Goal: Answer question/provide support

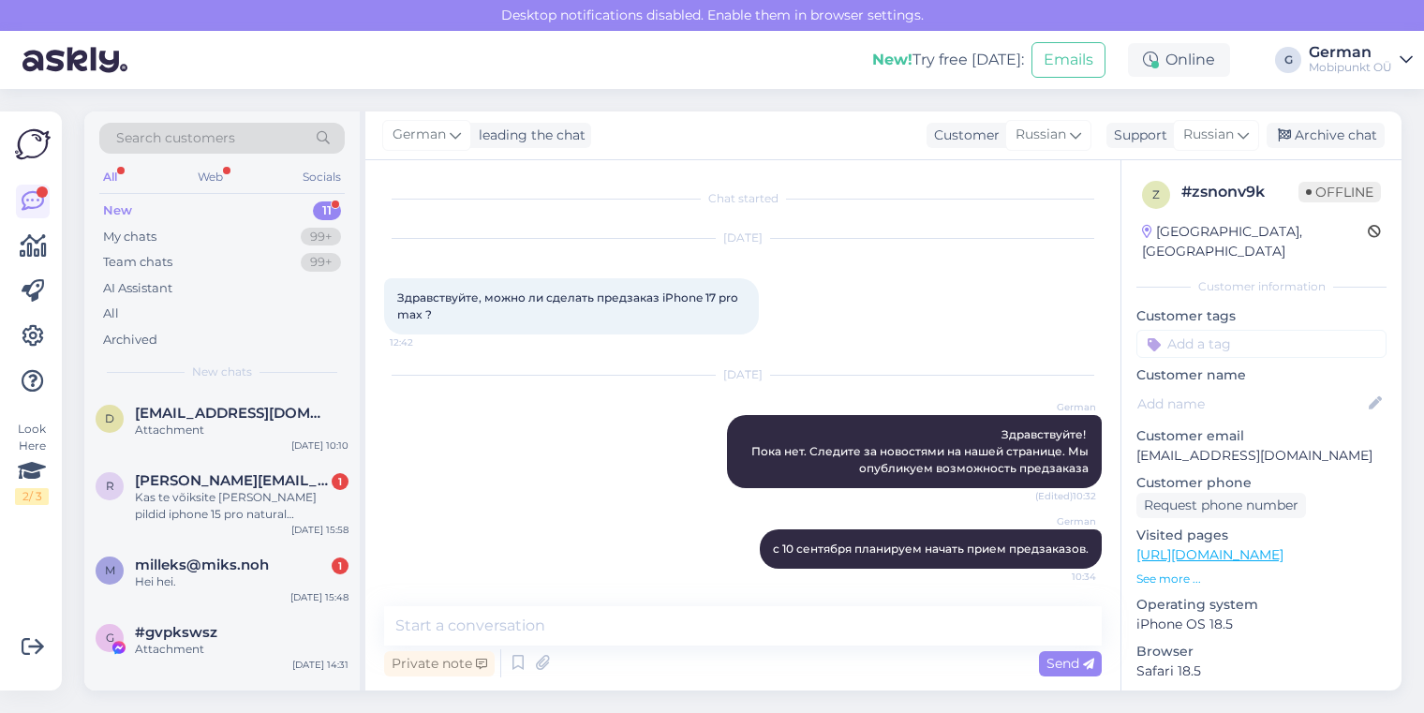
click at [123, 212] on div "New" at bounding box center [117, 210] width 29 height 19
click at [221, 426] on div "Attachment" at bounding box center [242, 430] width 214 height 17
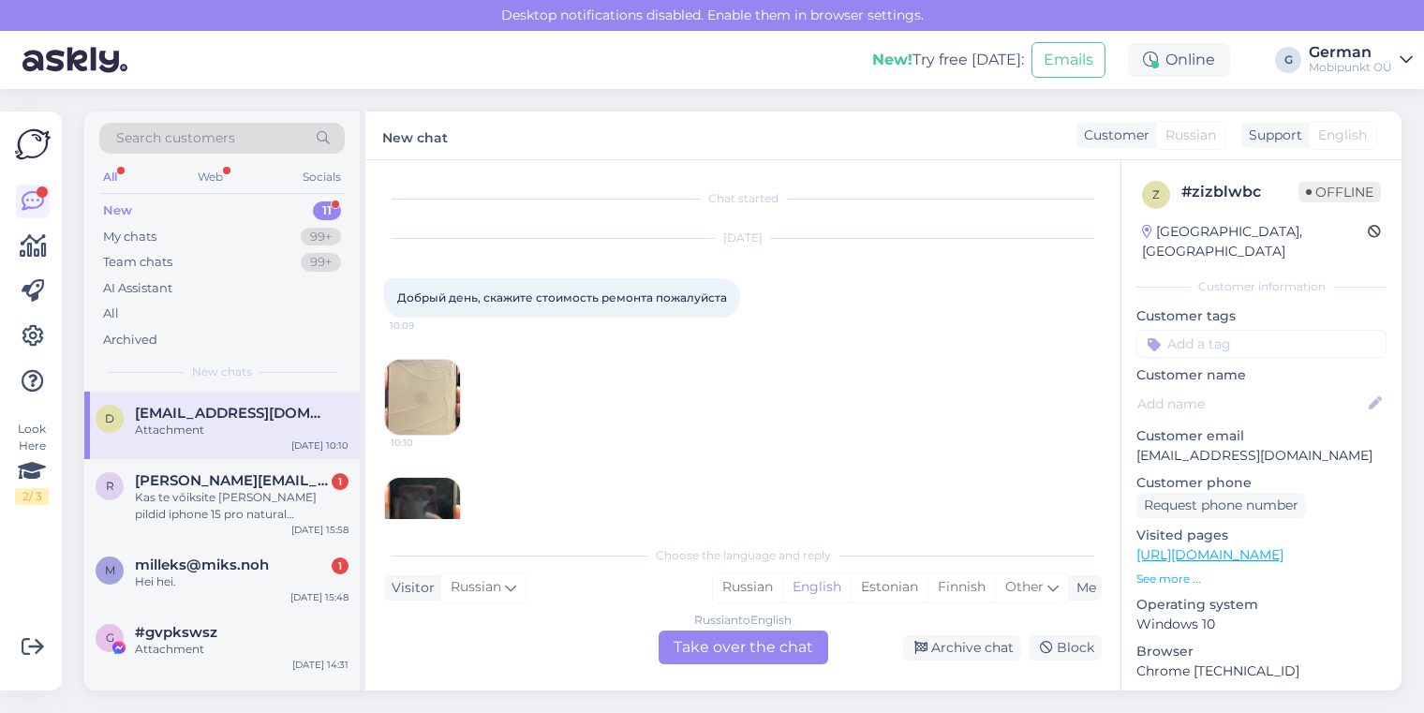
scroll to position [55, 0]
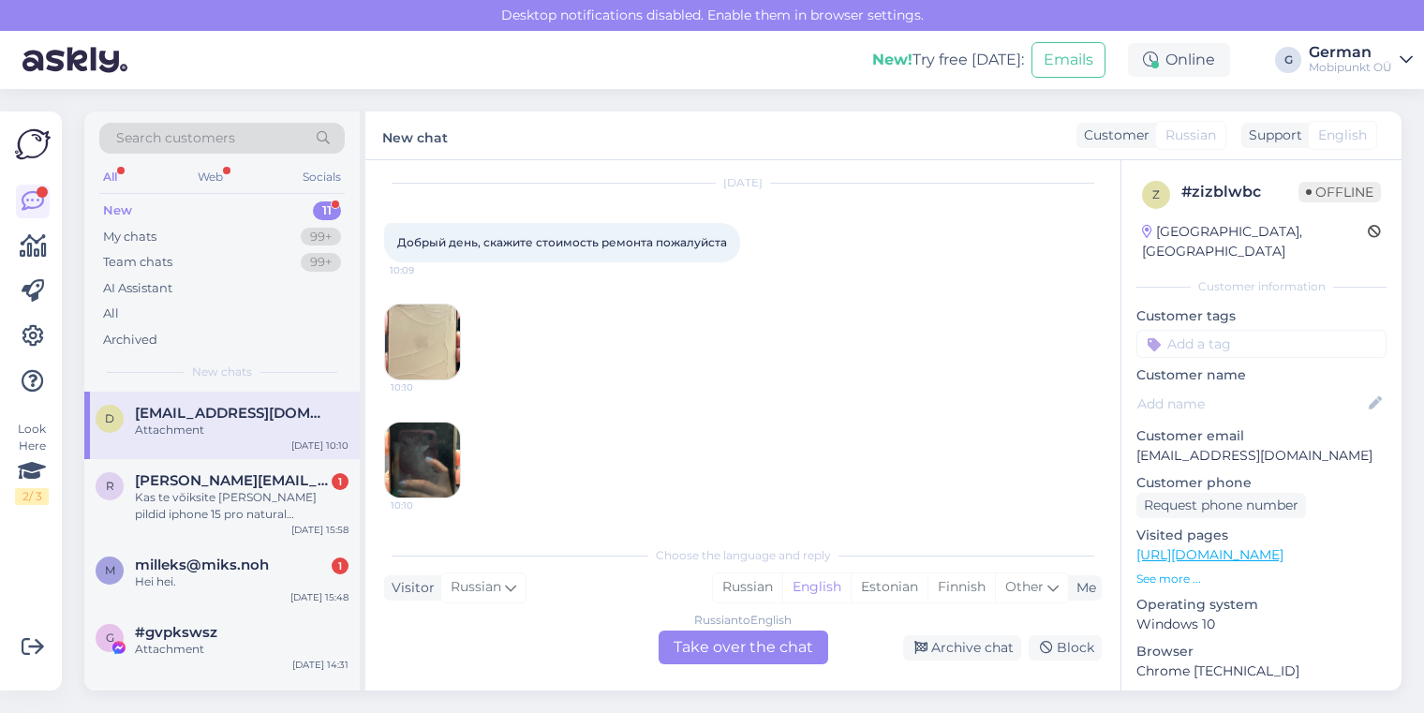
click at [433, 328] on img at bounding box center [422, 341] width 75 height 75
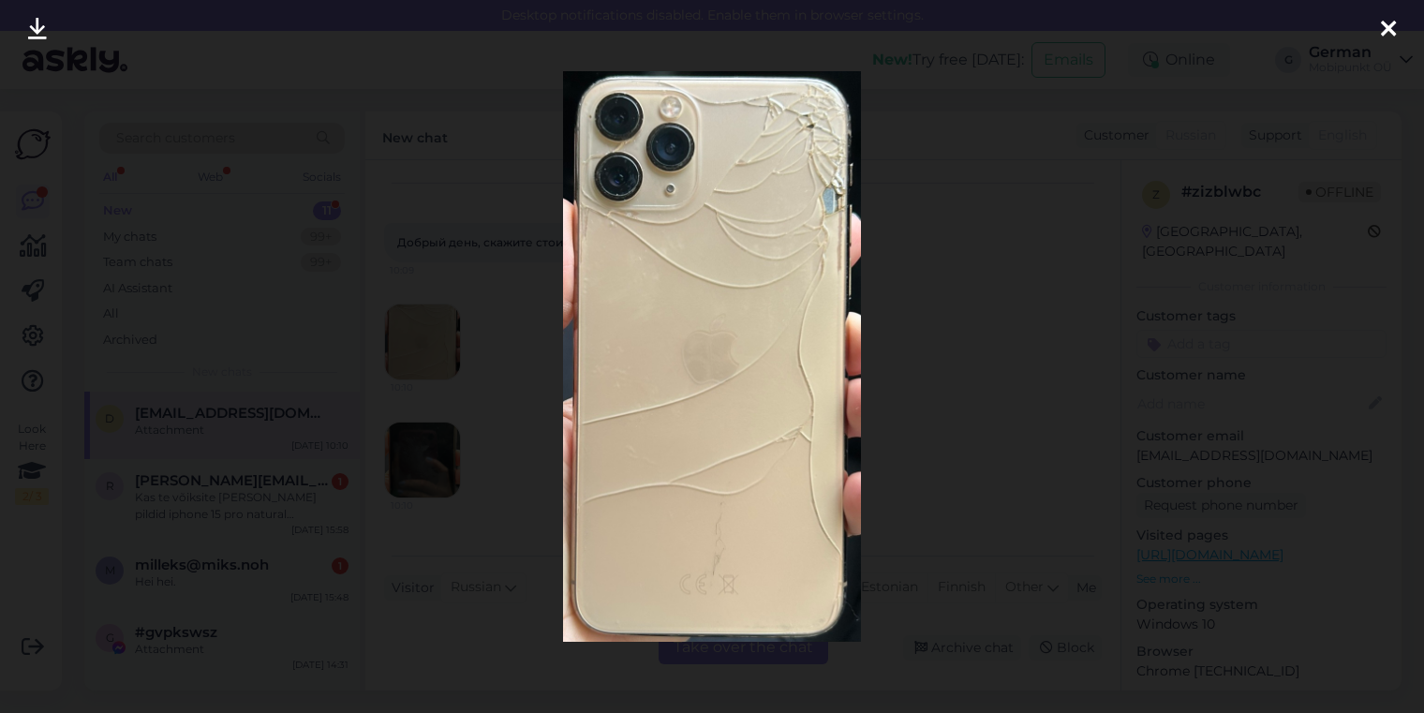
click at [1392, 31] on icon at bounding box center [1388, 30] width 15 height 24
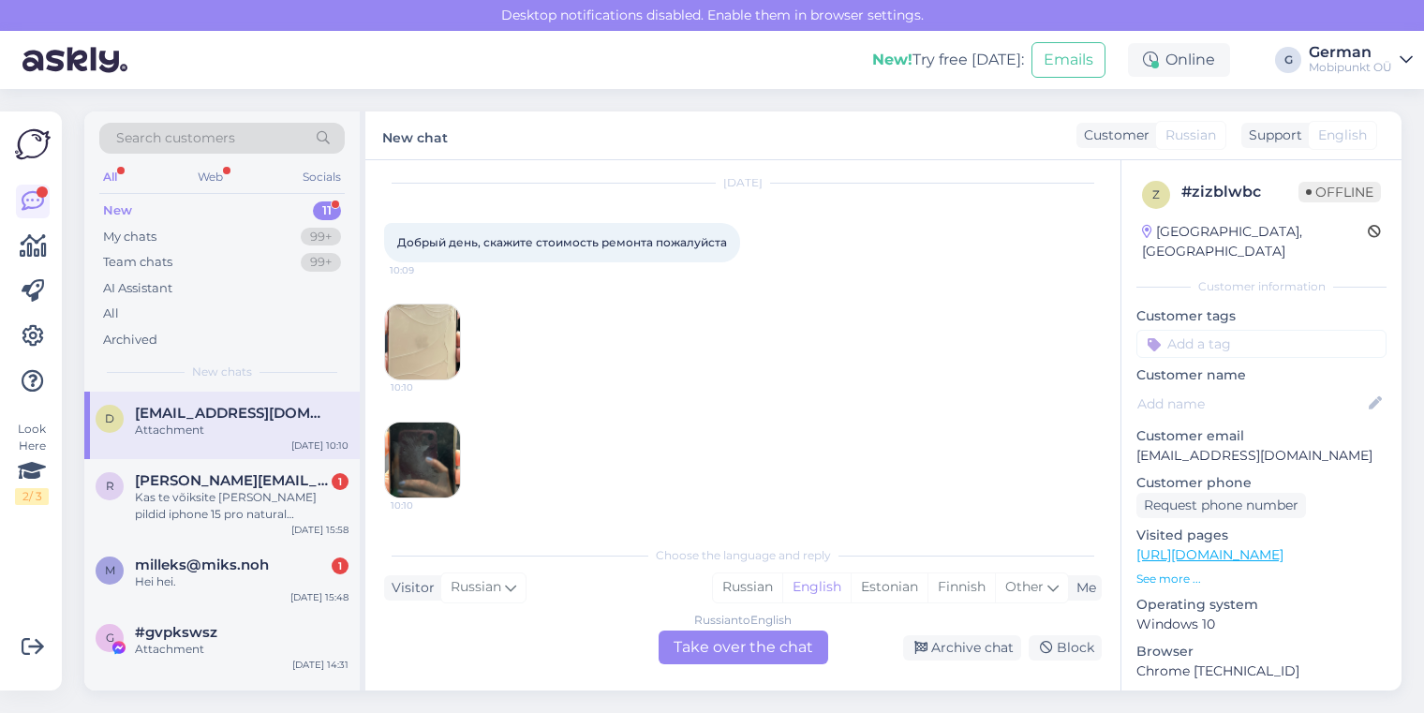
click at [382, 475] on div "Chat started [DATE] Добрый день, скажите стоимость ремонта пожалуйста 10:09 10:…" at bounding box center [742, 425] width 755 height 530
click at [428, 463] on img at bounding box center [422, 459] width 75 height 75
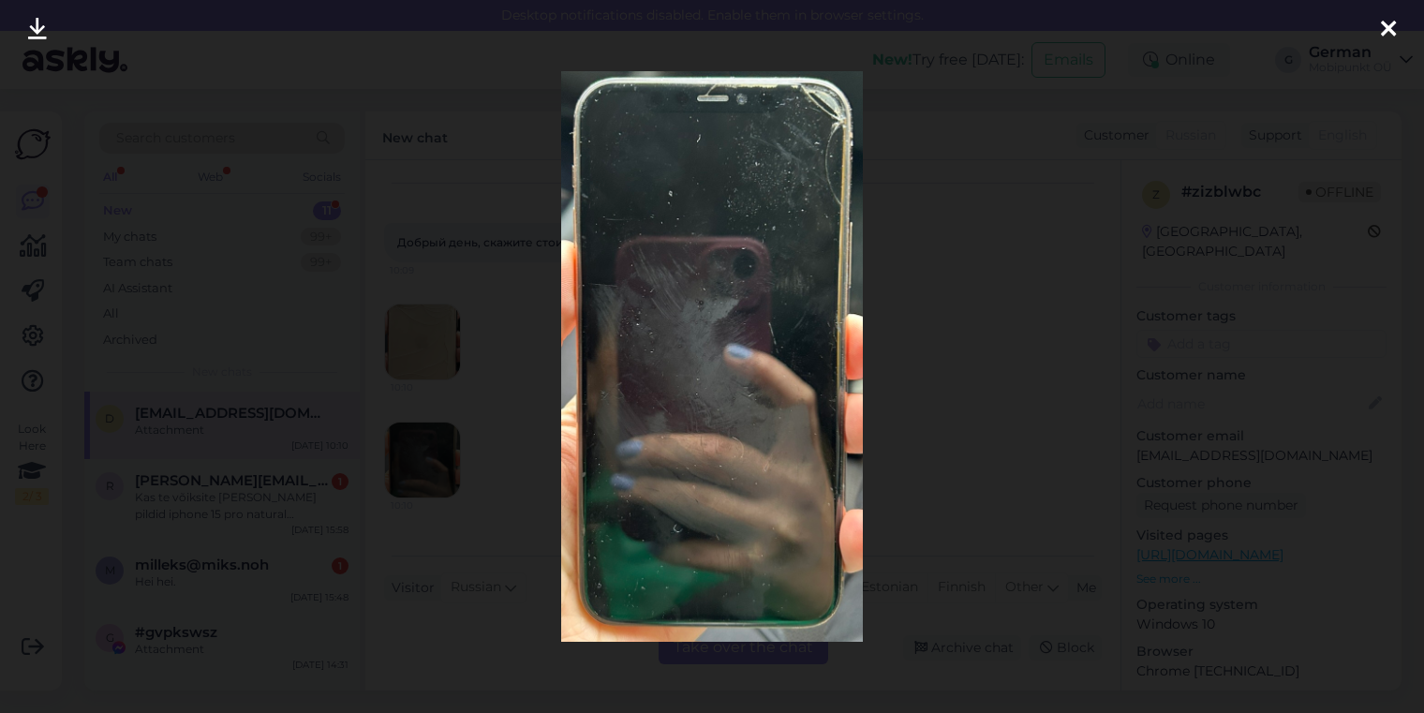
click at [1393, 22] on icon at bounding box center [1388, 30] width 15 height 24
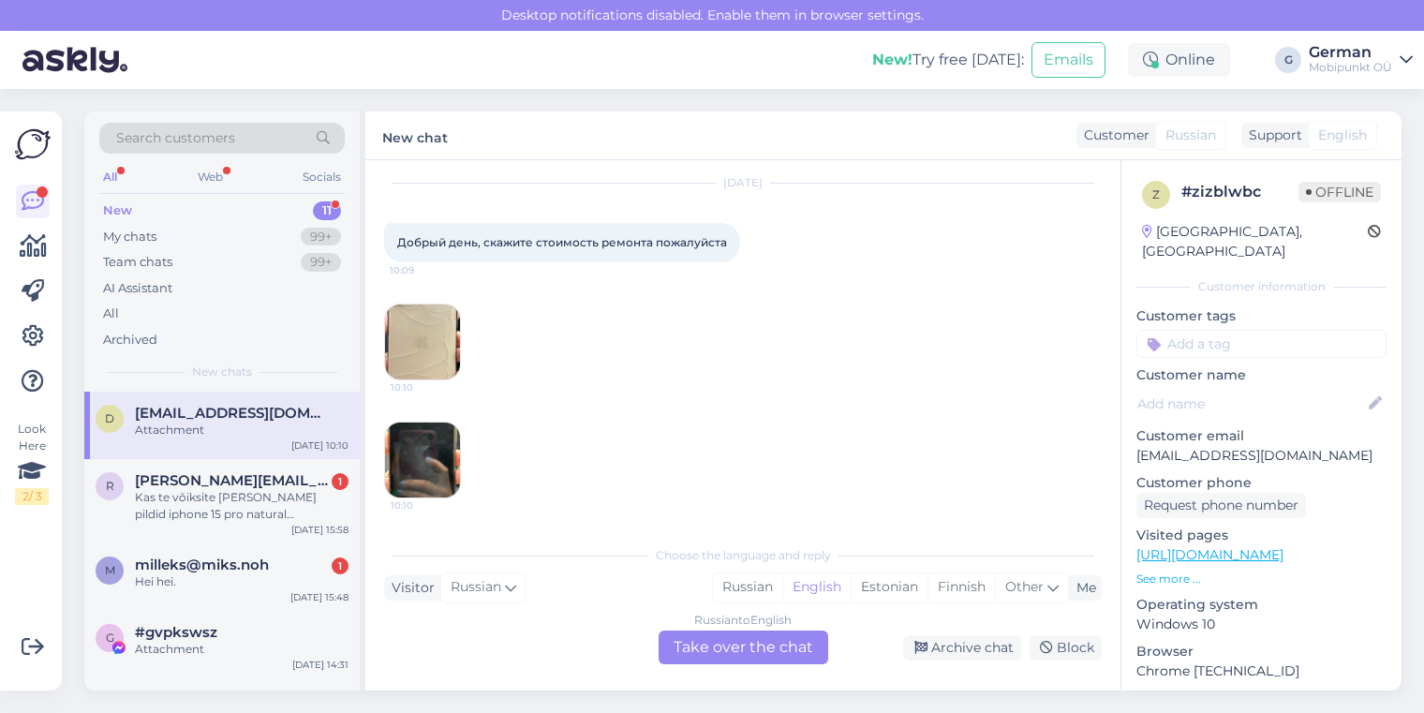
click at [416, 458] on img at bounding box center [422, 459] width 75 height 75
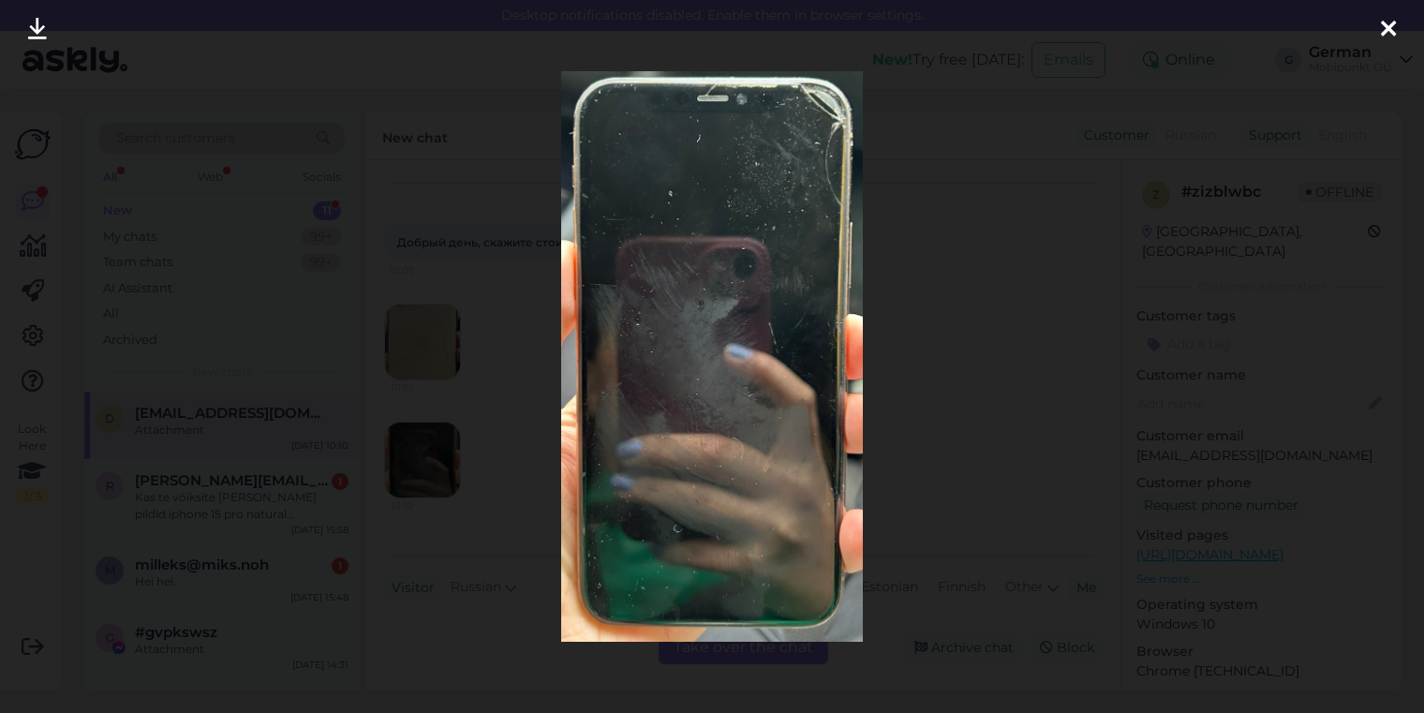
click at [1381, 27] on icon at bounding box center [1388, 30] width 15 height 24
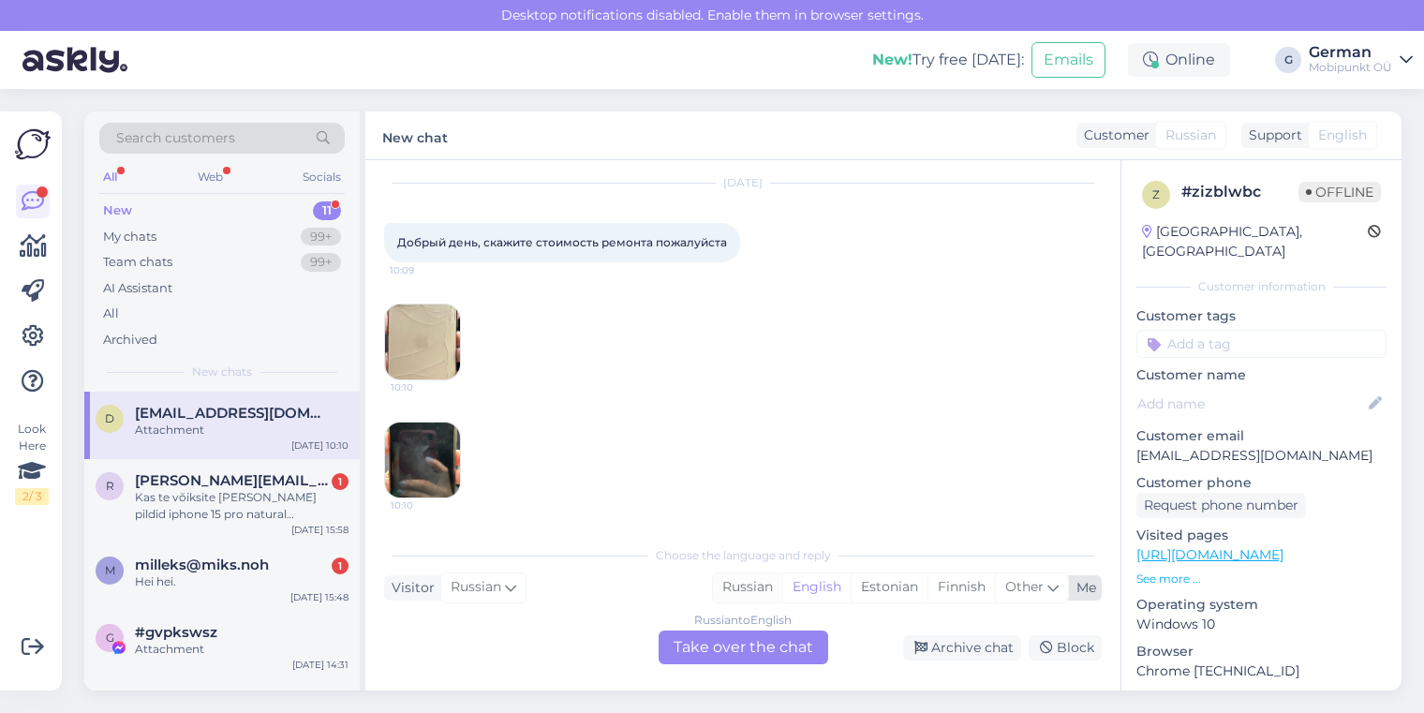
click at [740, 592] on div "Russian" at bounding box center [747, 587] width 69 height 28
click at [759, 659] on div "Russian to Russian Take over the chat" at bounding box center [744, 647] width 170 height 34
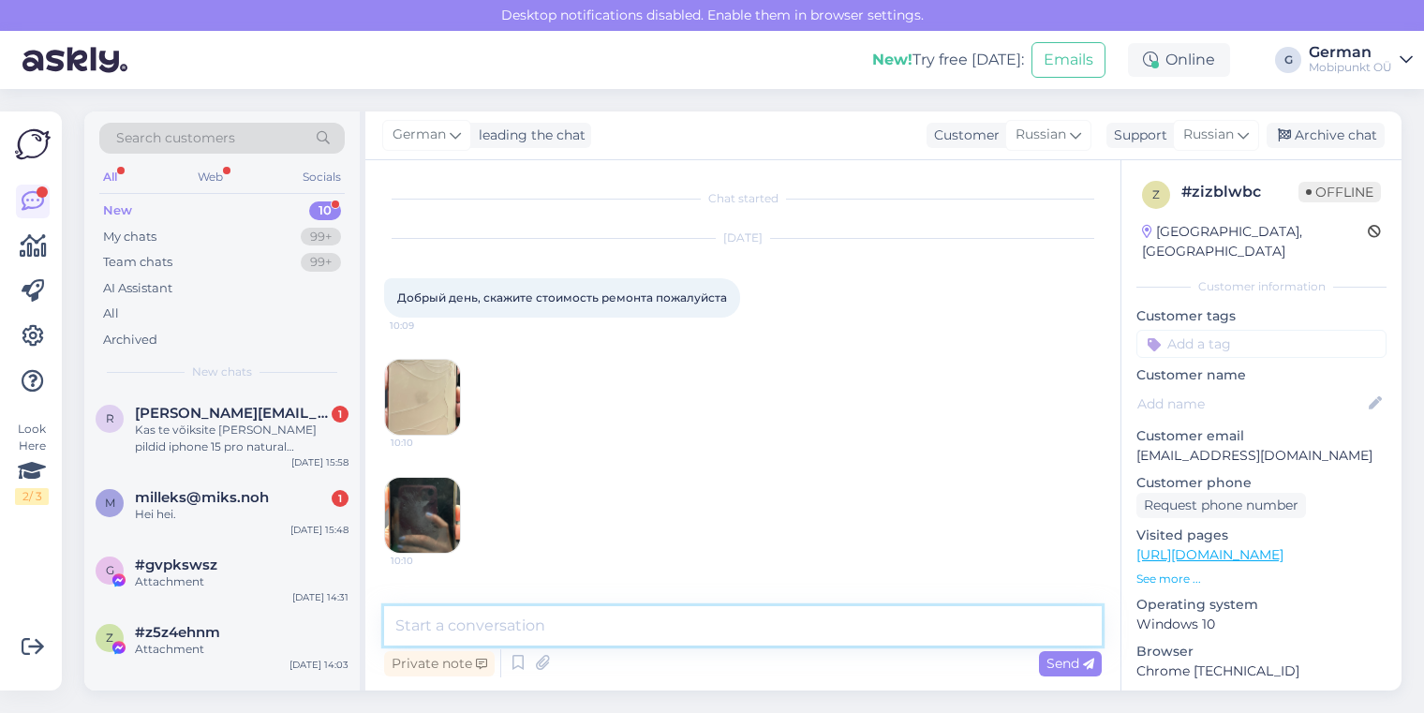
click at [653, 636] on textarea at bounding box center [743, 625] width 718 height 39
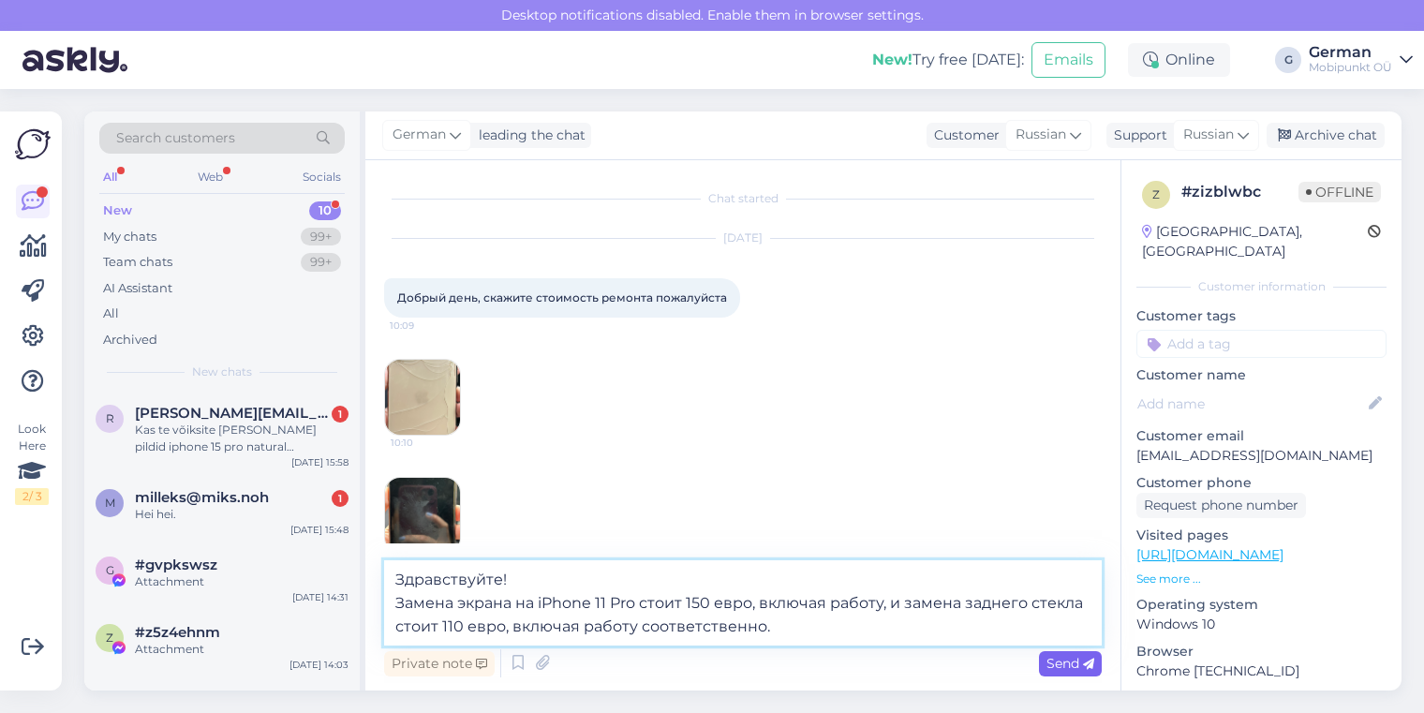
type textarea "Здравствуйте! Замена экрана на iPhone 11 Pro стоит 150 евро, включая работу, и …"
click at [1057, 657] on span "Send" at bounding box center [1070, 663] width 48 height 17
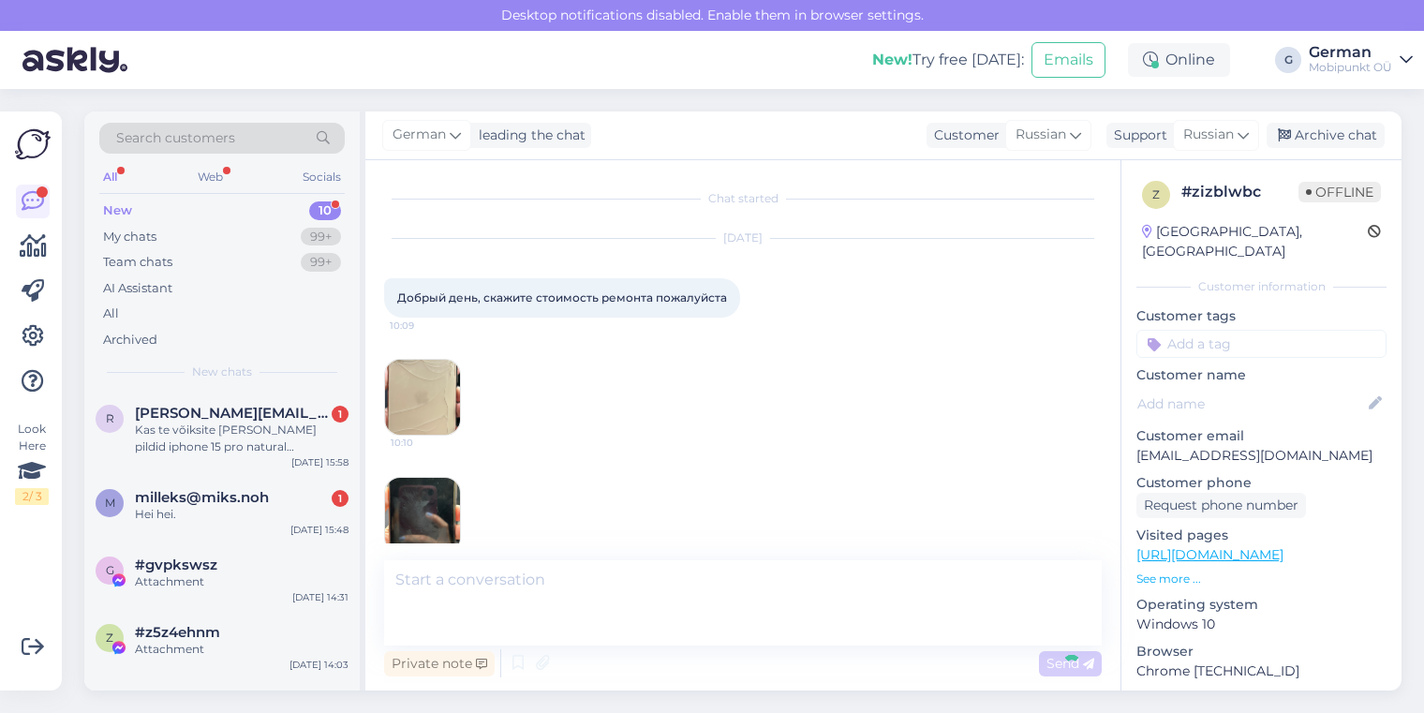
scroll to position [116, 0]
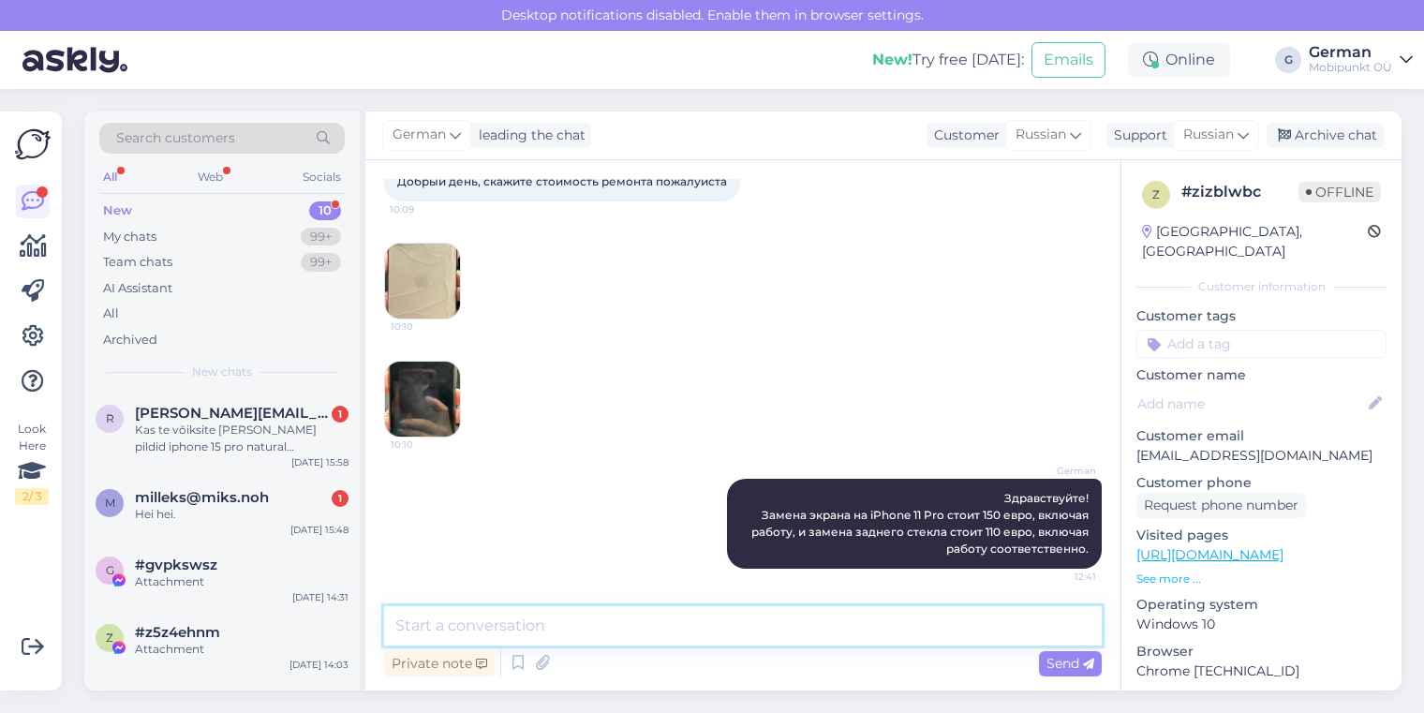
click at [516, 622] on textarea at bounding box center [743, 625] width 718 height 39
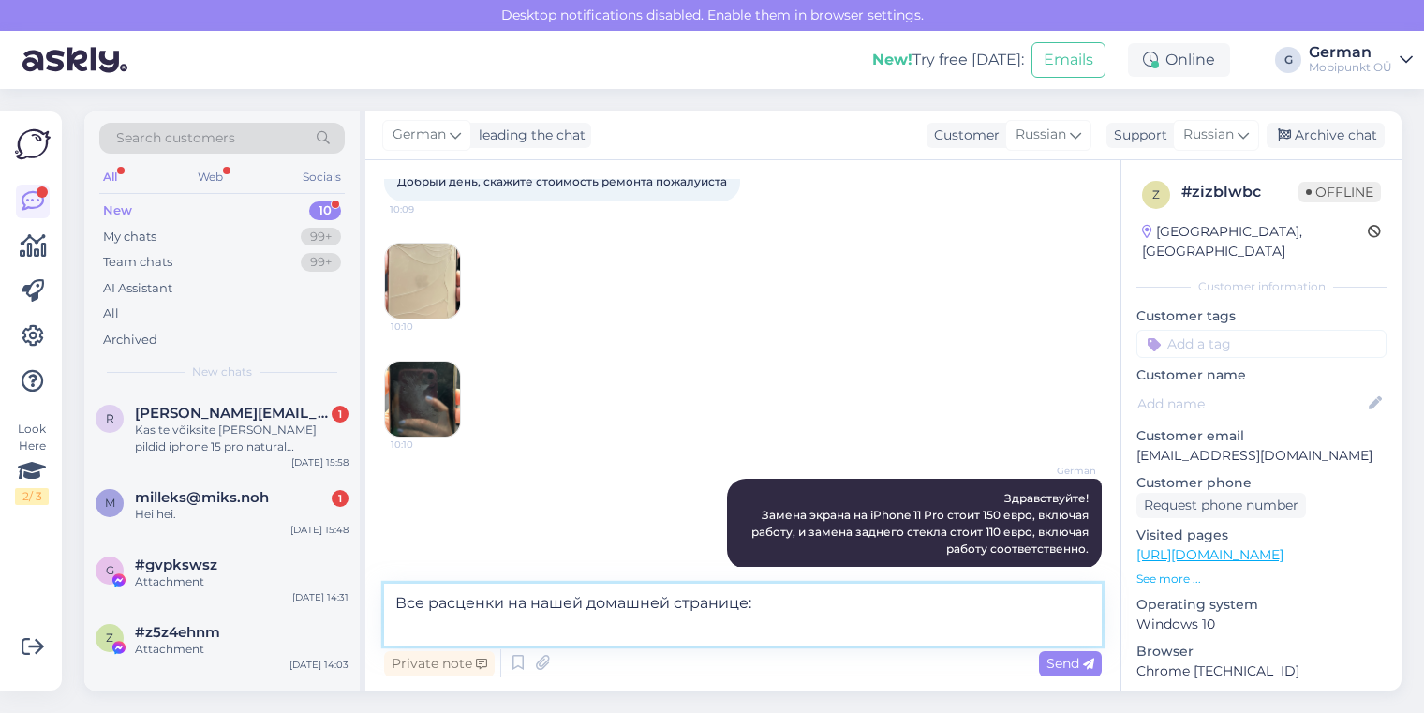
scroll to position [139, 0]
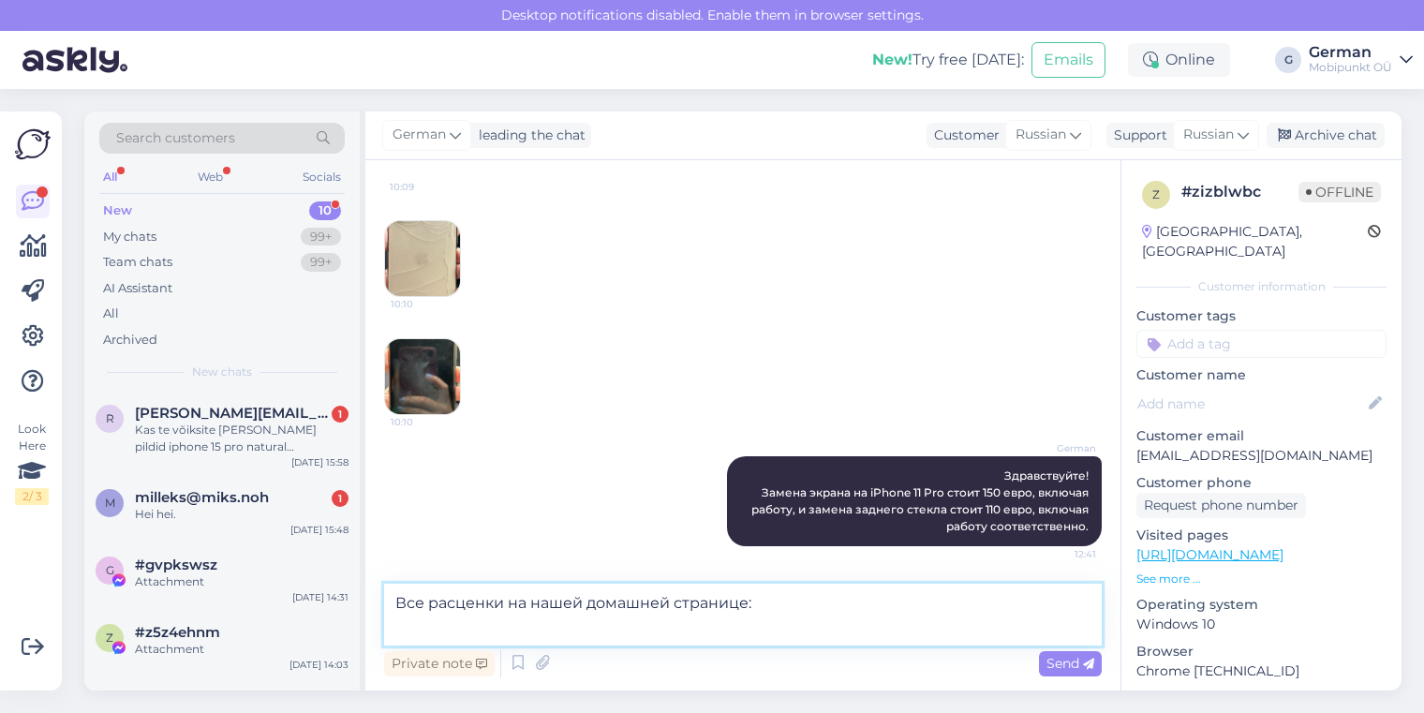
click at [496, 624] on textarea "Все расценки на нашей домашней странице:" at bounding box center [743, 615] width 718 height 62
paste textarea "[URL][DOMAIN_NAME]"
type textarea "Все расценки на нашей домашней странице: [URL][DOMAIN_NAME]"
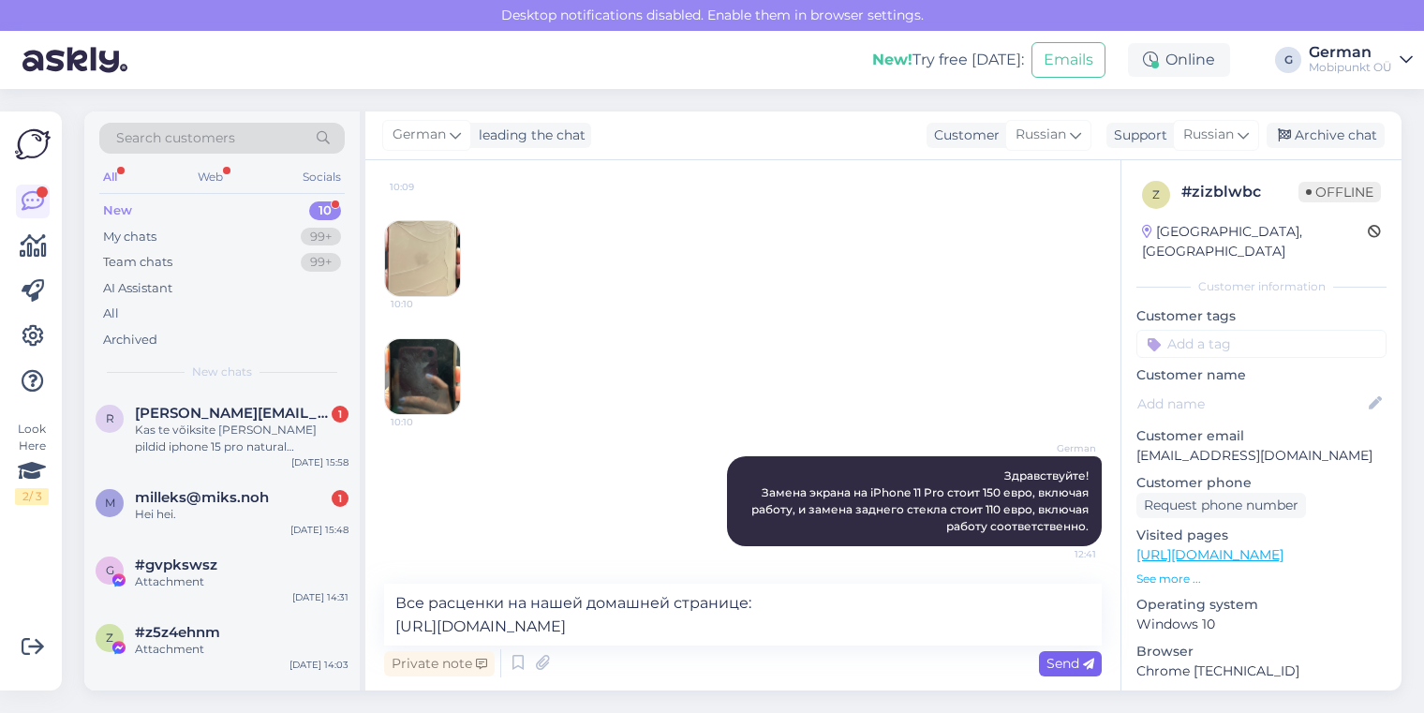
click at [1067, 656] on span "Send" at bounding box center [1070, 663] width 48 height 17
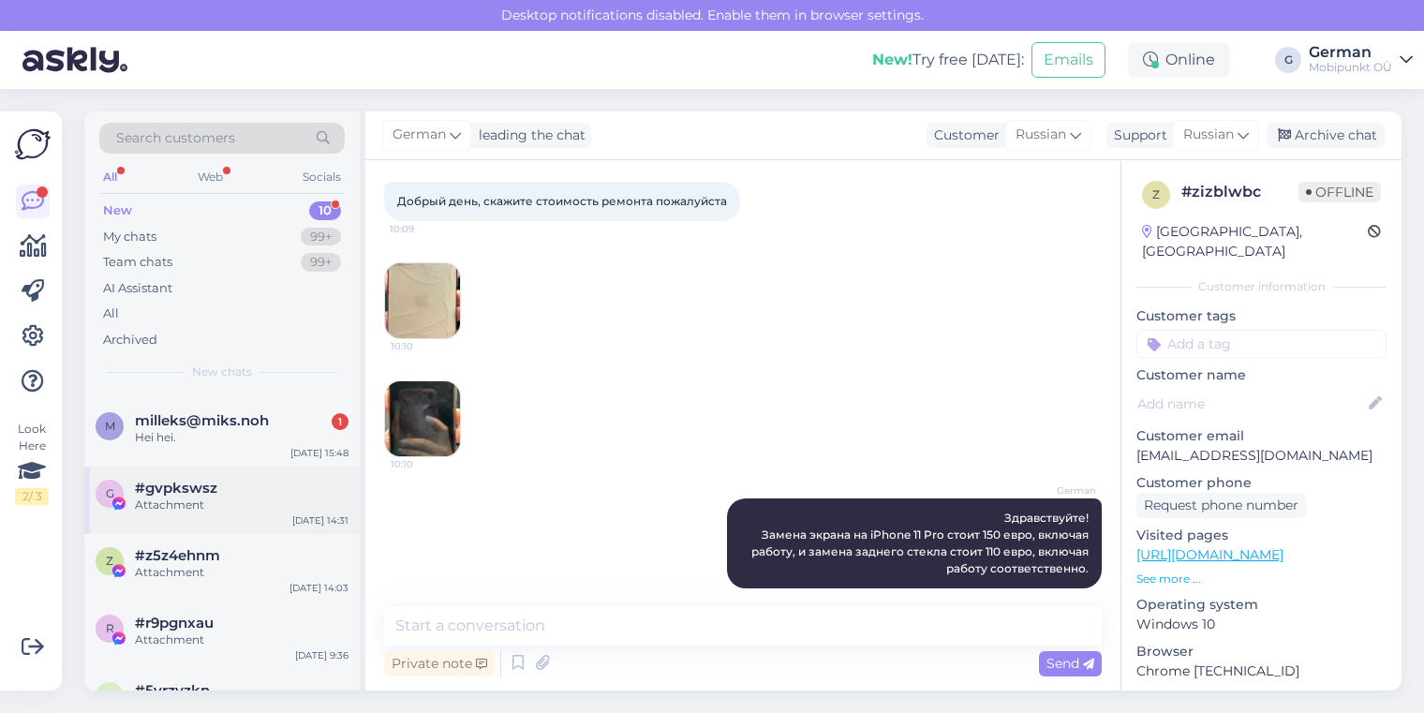
scroll to position [0, 0]
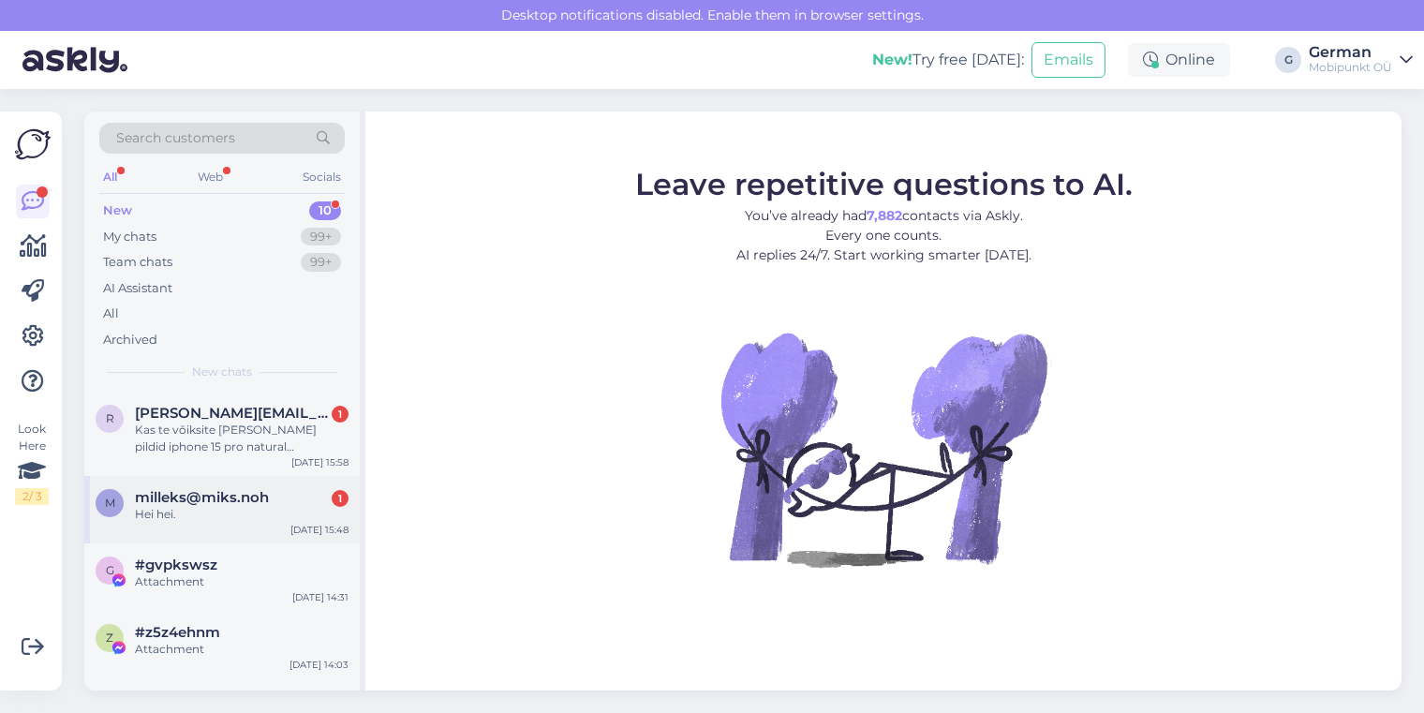
scroll to position [138, 0]
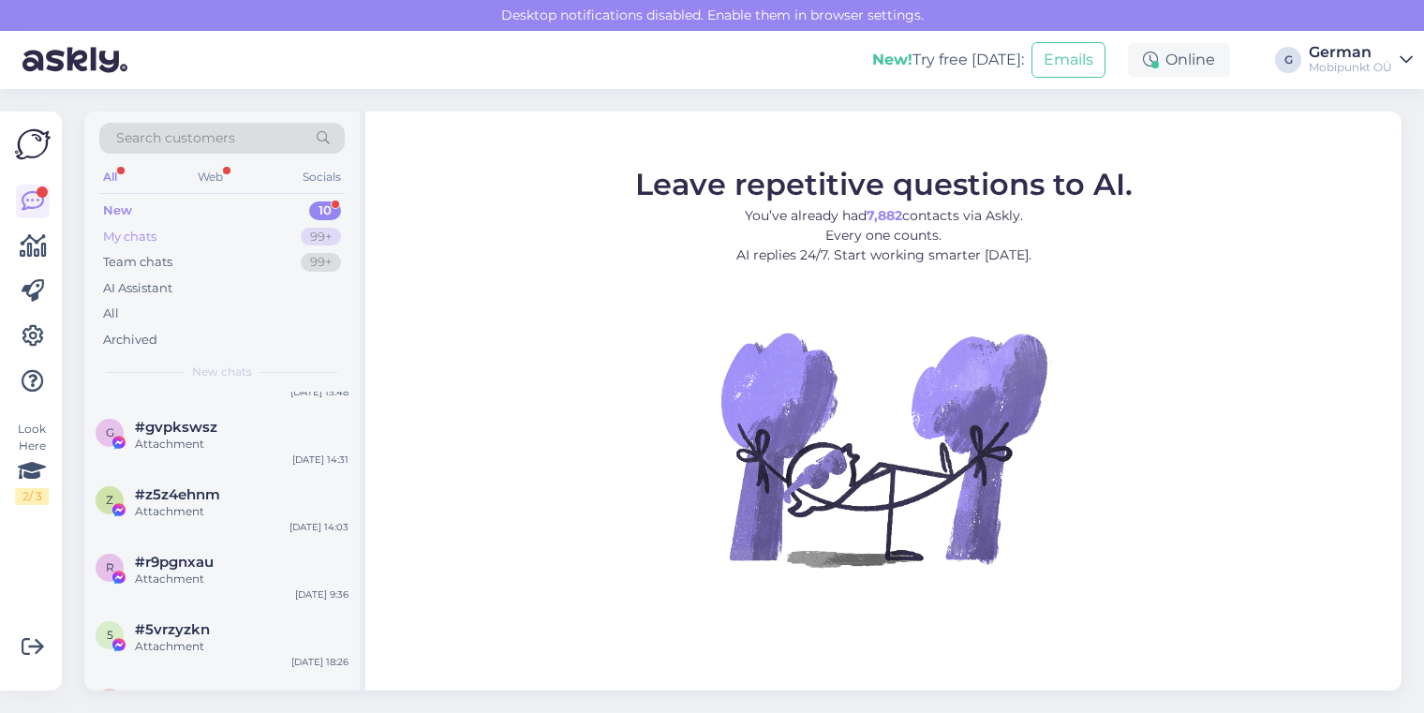
click at [125, 241] on div "My chats" at bounding box center [129, 237] width 53 height 19
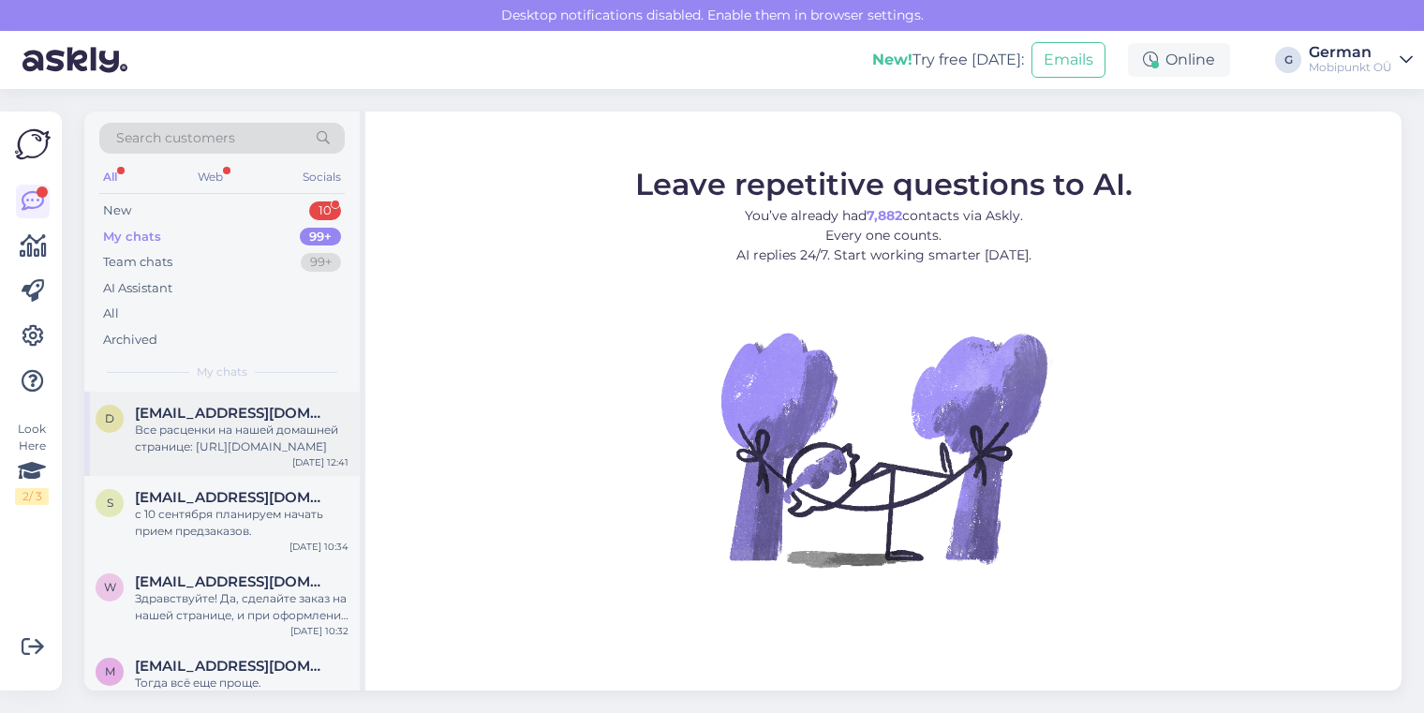
click at [267, 428] on div "Все расценки на нашей домашней странице: https://www.mobipunkt.ee/remont#iphone…" at bounding box center [242, 439] width 214 height 34
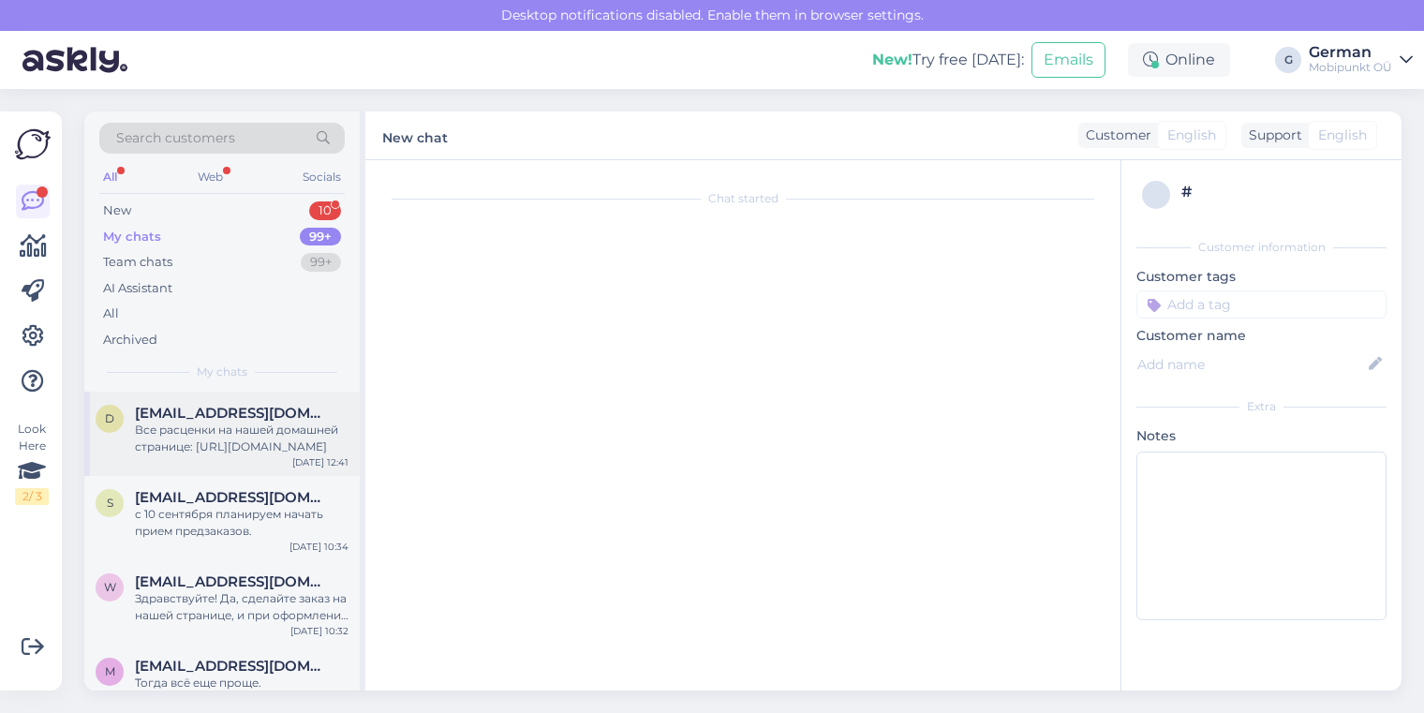
scroll to position [214, 0]
